Goal: Task Accomplishment & Management: Manage account settings

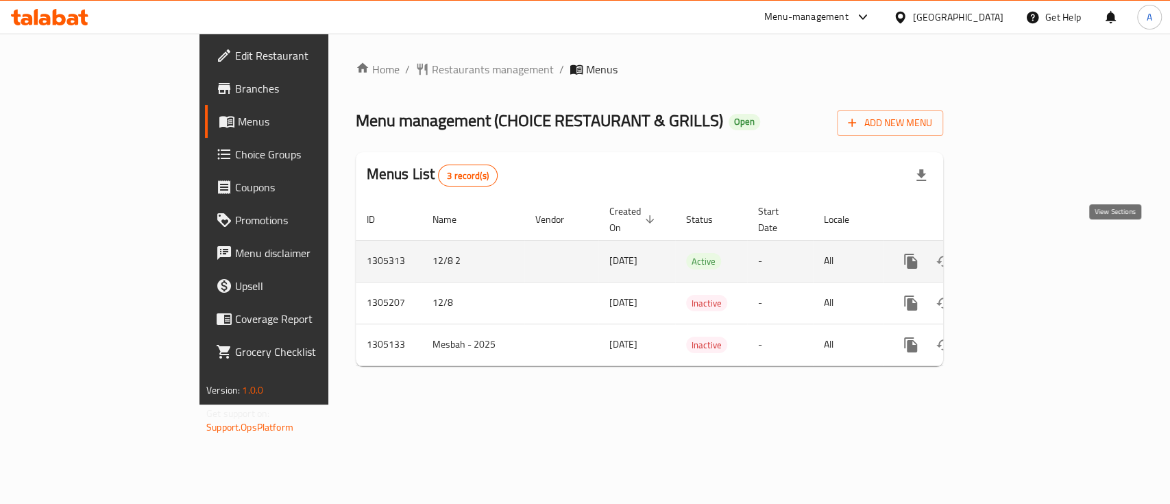
click at [1016, 255] on icon "enhanced table" at bounding box center [1010, 261] width 12 height 12
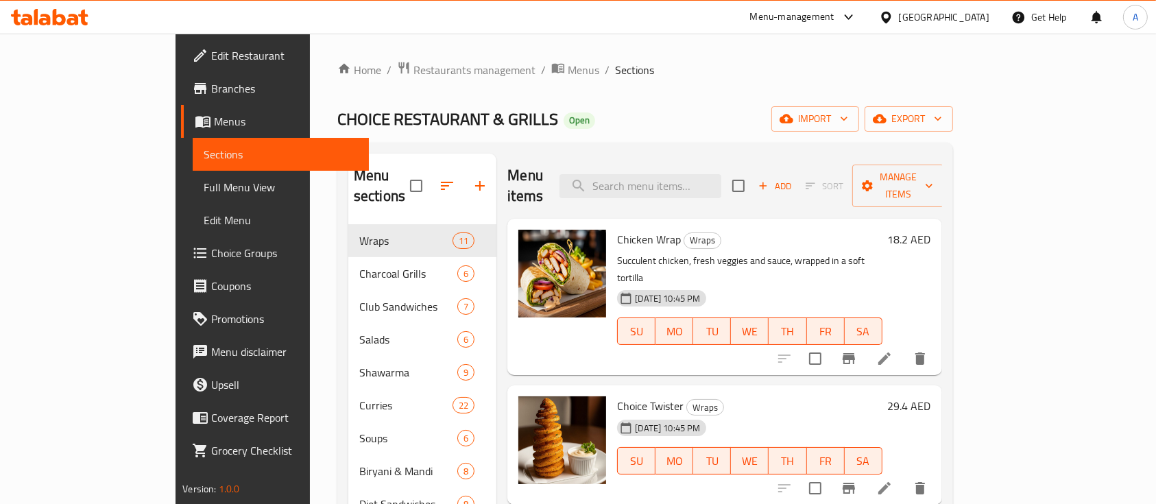
click at [310, 45] on div "Home / Restaurants management / Menus / Sections CHOICE RESTAURANT & GRILLS Ope…" at bounding box center [645, 381] width 670 height 695
click at [721, 176] on input "search" at bounding box center [640, 186] width 162 height 24
paste input "Fattoush"
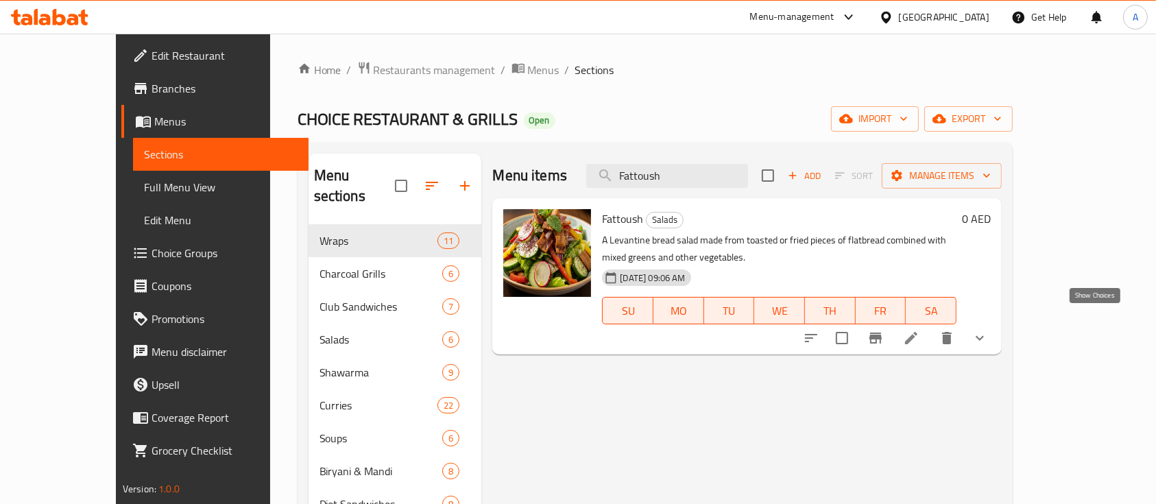
type input "Fattoush"
click at [988, 330] on icon "show more" at bounding box center [979, 338] width 16 height 16
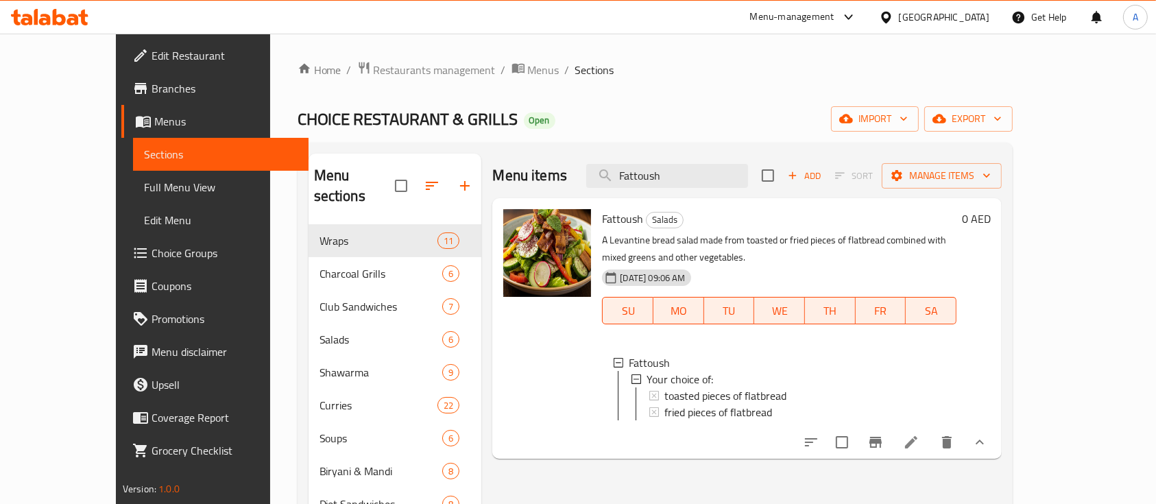
click at [917, 438] on icon at bounding box center [911, 442] width 12 height 12
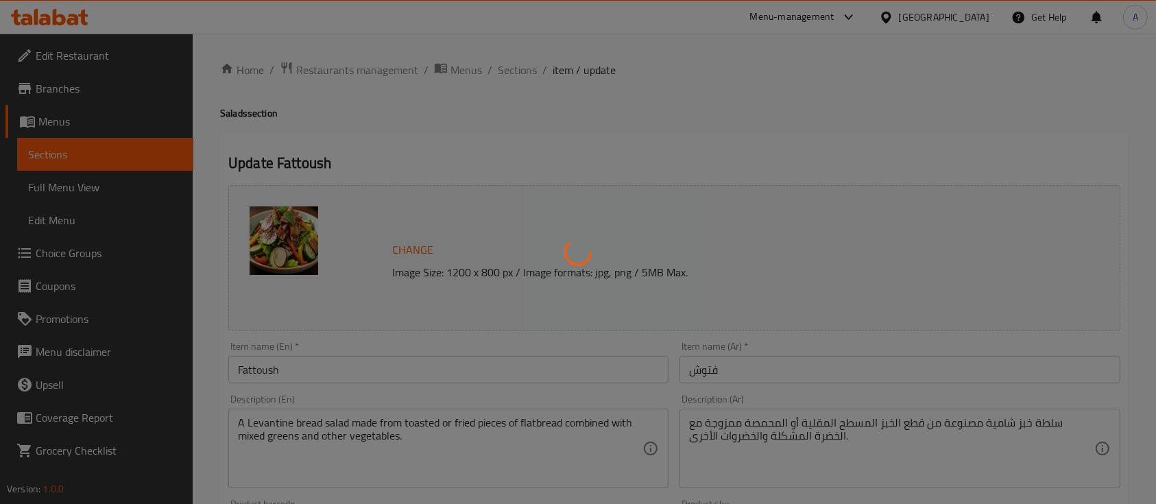
click at [516, 72] on div at bounding box center [578, 252] width 1156 height 504
